Goal: Learn about a topic

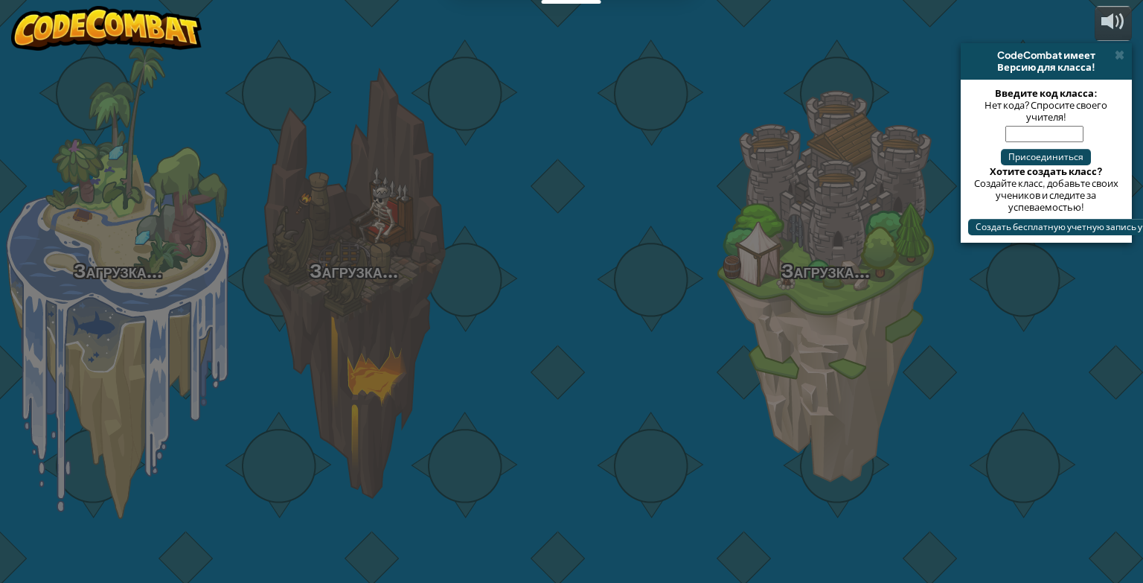
select select "ru"
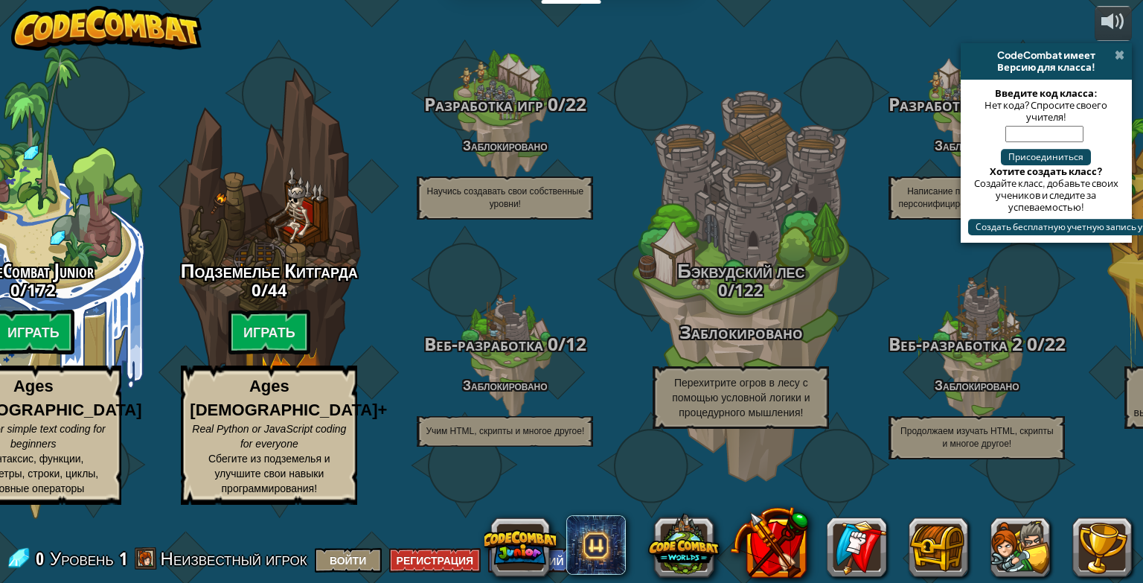
click at [1122, 60] on span at bounding box center [1120, 55] width 10 height 12
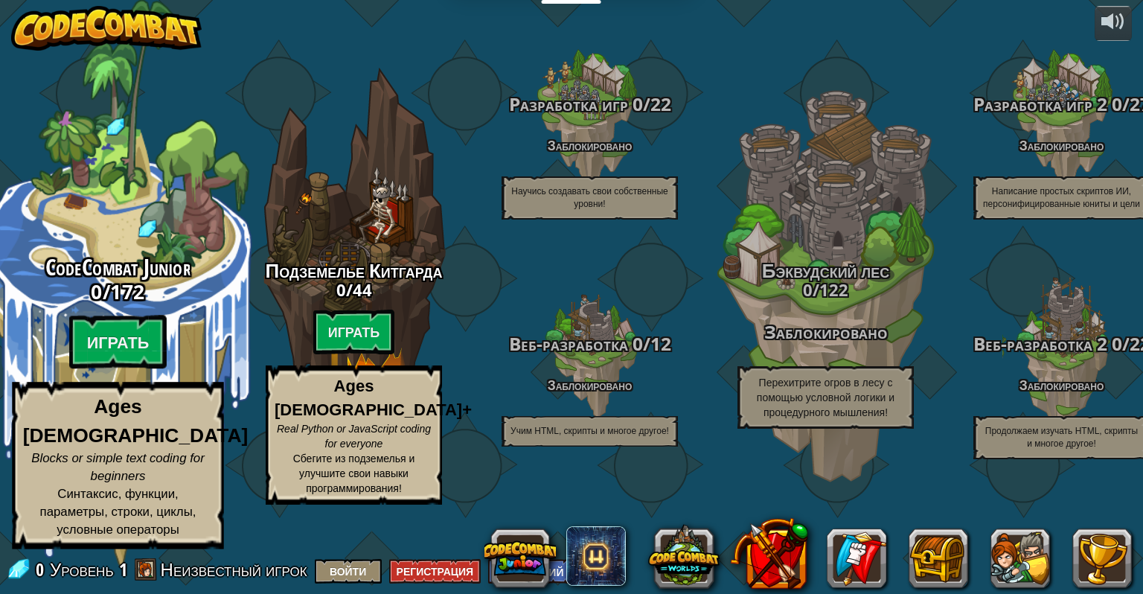
click at [107, 423] on p "Ages [DEMOGRAPHIC_DATA] Blocks or simple text coding for beginners Синтаксис, ф…" at bounding box center [117, 466] width 211 height 167
select select "ru"
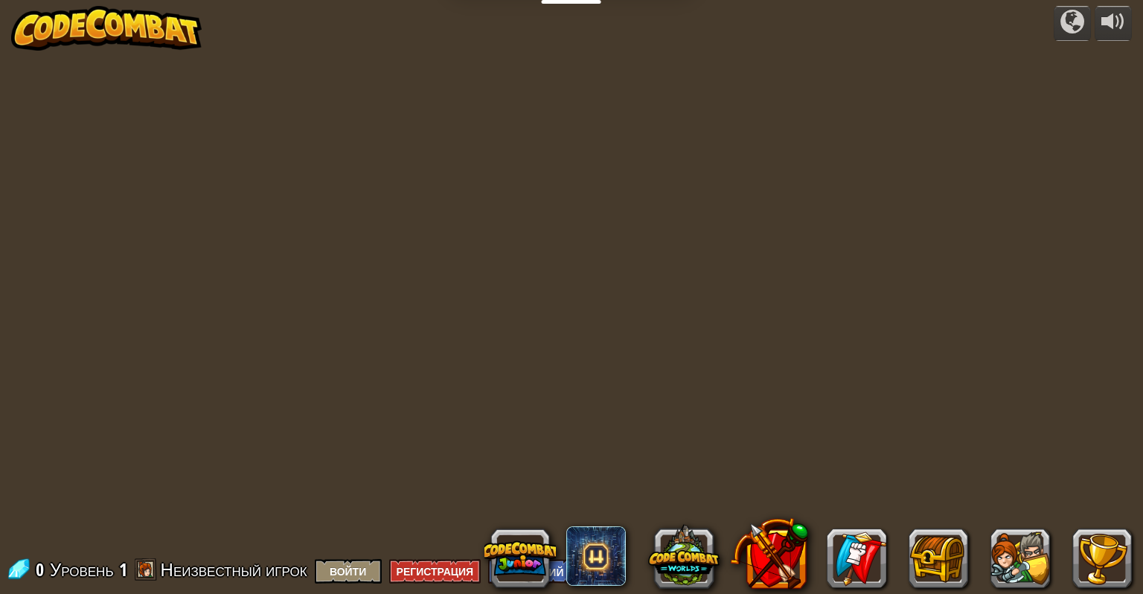
select select "ru"
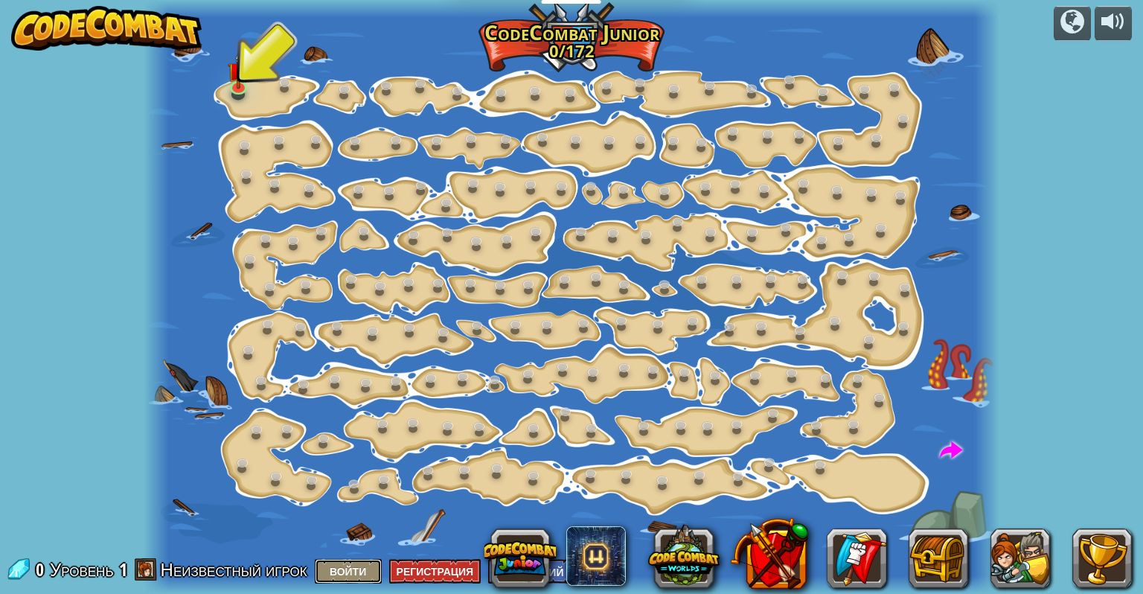
click at [363, 562] on button "Войти" at bounding box center [348, 571] width 67 height 25
